Goal: Find specific page/section: Find specific page/section

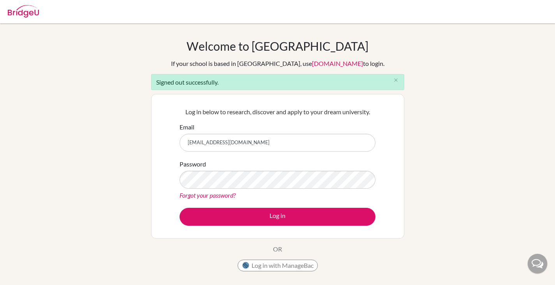
drag, startPoint x: 243, startPoint y: 143, endPoint x: 147, endPoint y: 145, distance: 95.5
click at [147, 145] on div "Welcome to BridgeU If your school is based in China, use app.bridge-u.com.cn to…" at bounding box center [277, 176] width 555 height 275
type input "lucyhogg12@gmail.com"
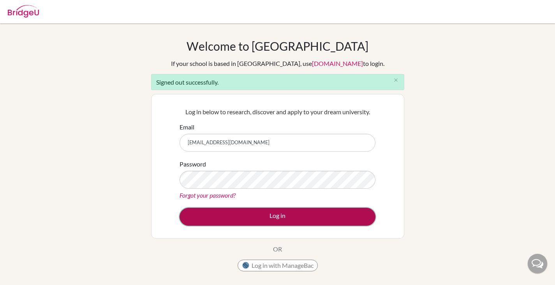
click at [246, 217] on button "Log in" at bounding box center [278, 217] width 196 height 18
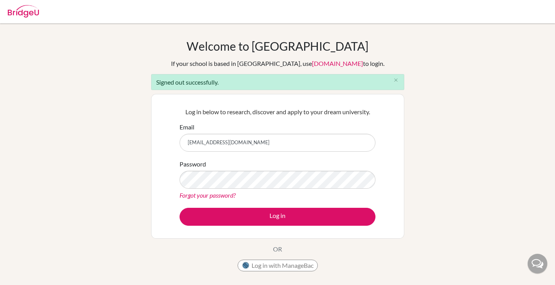
drag, startPoint x: 235, startPoint y: 144, endPoint x: 142, endPoint y: 141, distance: 92.8
click at [142, 141] on div "Welcome to BridgeU If your school is based in China, use app.bridge-u.com.cn to…" at bounding box center [277, 176] width 555 height 275
type input "[EMAIL_ADDRESS][DOMAIN_NAME]"
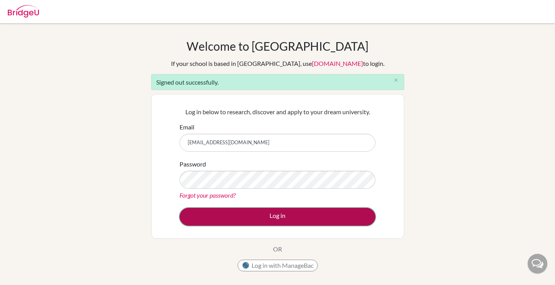
click at [231, 214] on button "Log in" at bounding box center [278, 217] width 196 height 18
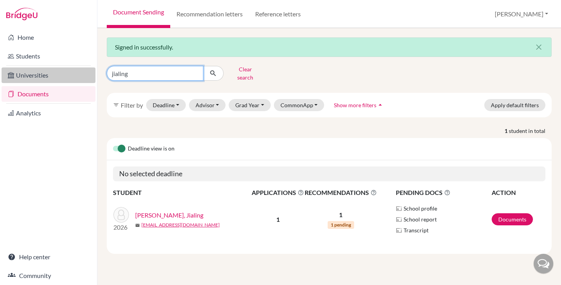
drag, startPoint x: 138, startPoint y: 73, endPoint x: 93, endPoint y: 69, distance: 45.0
click at [94, 69] on div "Home Students Universities Documents Analytics Help center Community Document S…" at bounding box center [280, 142] width 561 height 285
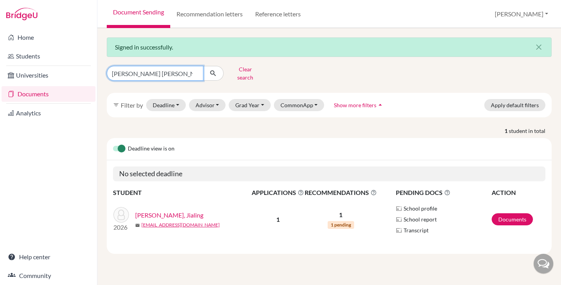
type input "[PERSON_NAME] [PERSON_NAME]"
click button "submit" at bounding box center [213, 73] width 21 height 15
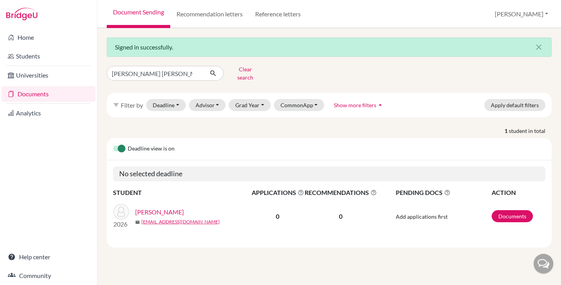
click at [172, 207] on link "[PERSON_NAME]" at bounding box center [159, 211] width 49 height 9
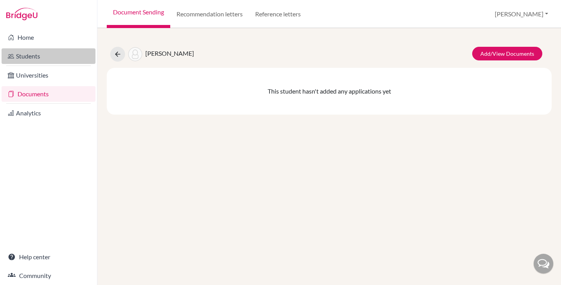
click at [29, 53] on link "Students" at bounding box center [49, 56] width 94 height 16
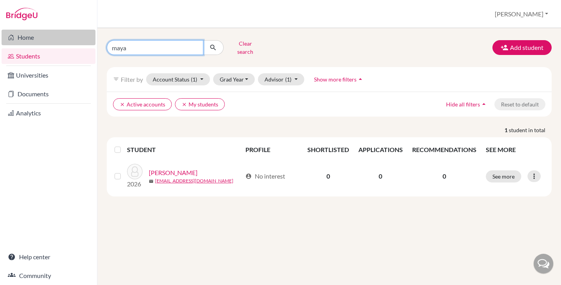
drag, startPoint x: 146, startPoint y: 44, endPoint x: 76, endPoint y: 44, distance: 70.2
click at [80, 44] on div "Home Students Universities Documents Analytics Help center Community Students o…" at bounding box center [280, 142] width 561 height 285
type input "[PERSON_NAME] [PERSON_NAME]"
click button "submit" at bounding box center [213, 47] width 21 height 15
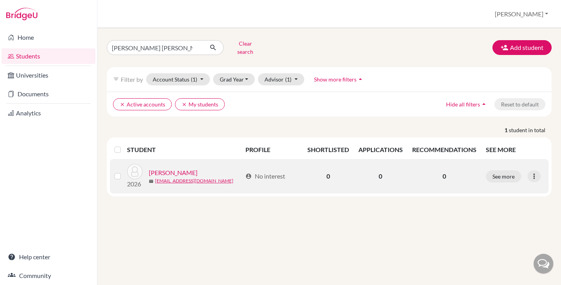
click at [187, 168] on link "[PERSON_NAME]" at bounding box center [173, 172] width 49 height 9
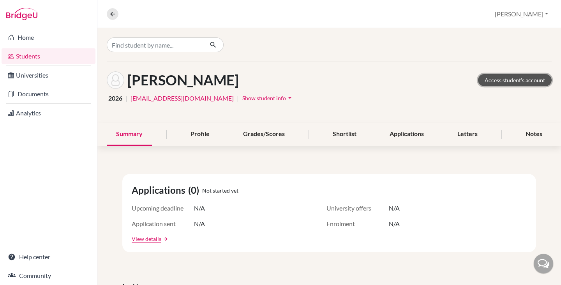
click at [505, 80] on link "Access student's account" at bounding box center [515, 80] width 74 height 12
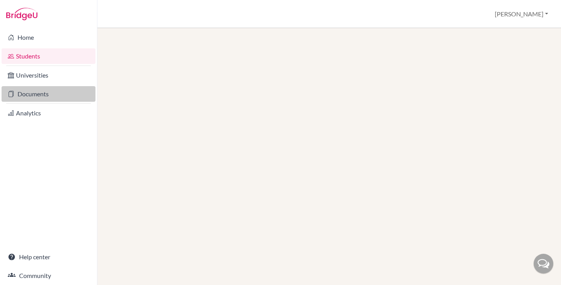
click at [27, 94] on link "Documents" at bounding box center [49, 94] width 94 height 16
click at [34, 55] on link "Students" at bounding box center [49, 56] width 94 height 16
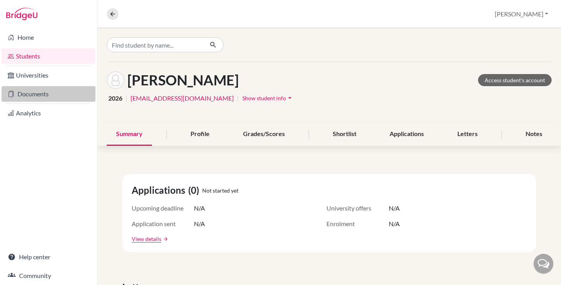
click at [35, 92] on link "Documents" at bounding box center [49, 94] width 94 height 16
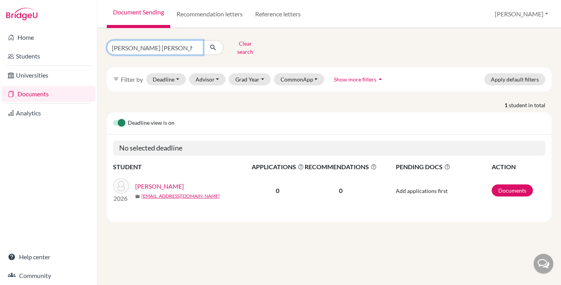
drag, startPoint x: 149, startPoint y: 47, endPoint x: 69, endPoint y: 46, distance: 79.9
click at [69, 46] on div "Home Students Universities Documents Analytics Help center Community Document S…" at bounding box center [280, 142] width 561 height 285
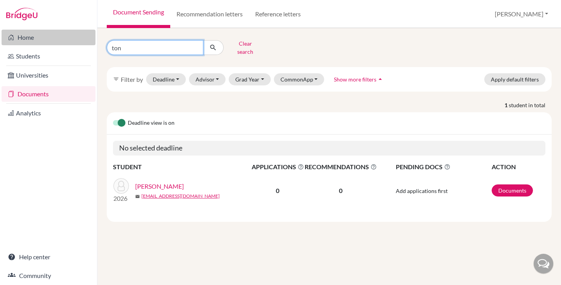
type input "tong"
click button "submit" at bounding box center [213, 47] width 21 height 15
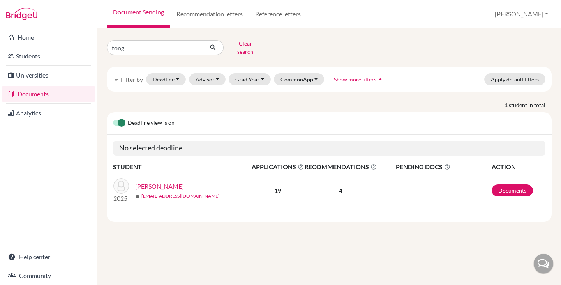
click at [149, 182] on link "[PERSON_NAME]" at bounding box center [159, 186] width 49 height 9
